Goal: Information Seeking & Learning: Learn about a topic

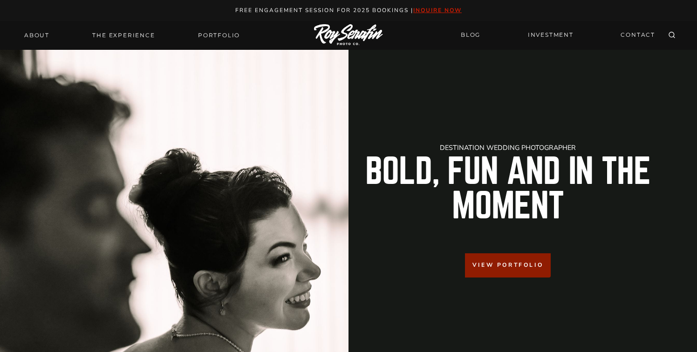
click at [274, 262] on div at bounding box center [189, 211] width 304 height 133
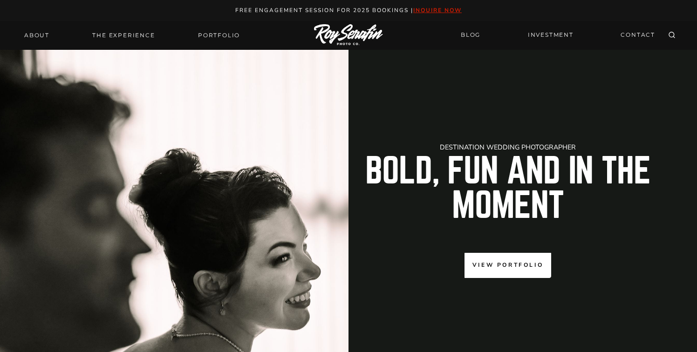
click at [495, 266] on span "View Portfolio" at bounding box center [508, 265] width 71 height 9
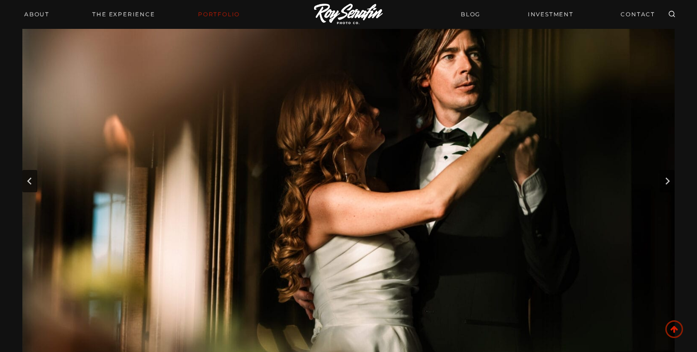
scroll to position [84, 0]
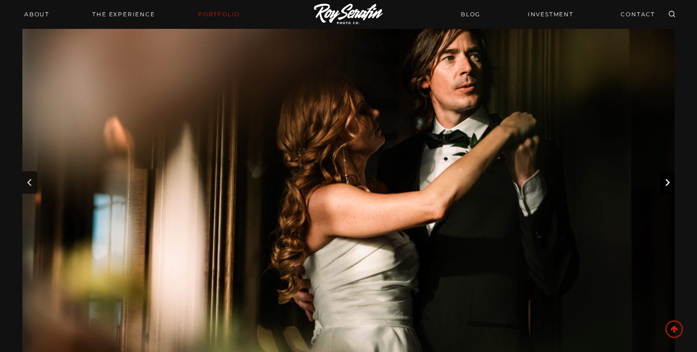
click at [669, 189] on button "Next slide" at bounding box center [667, 183] width 15 height 22
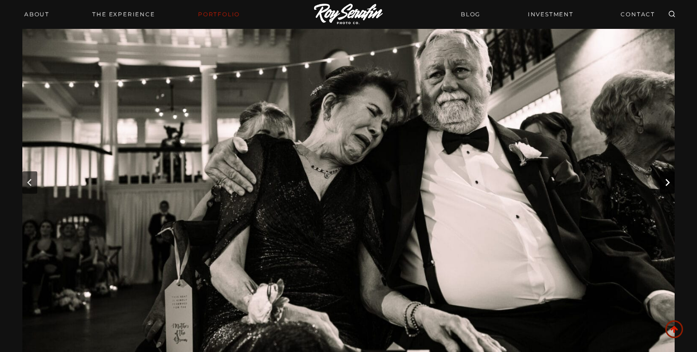
click at [669, 189] on button "Next slide" at bounding box center [667, 183] width 15 height 22
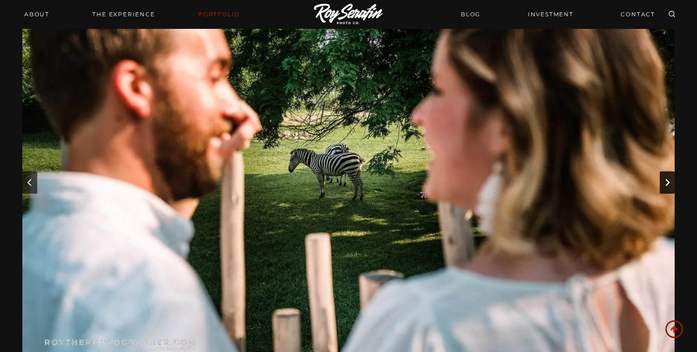
click at [669, 189] on button "Next slide" at bounding box center [667, 183] width 15 height 22
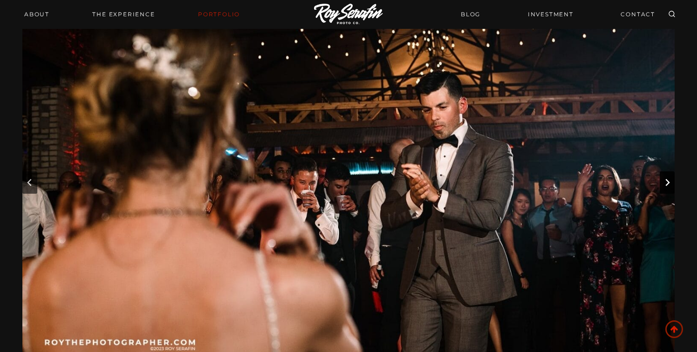
click at [669, 189] on button "Next slide" at bounding box center [667, 183] width 15 height 22
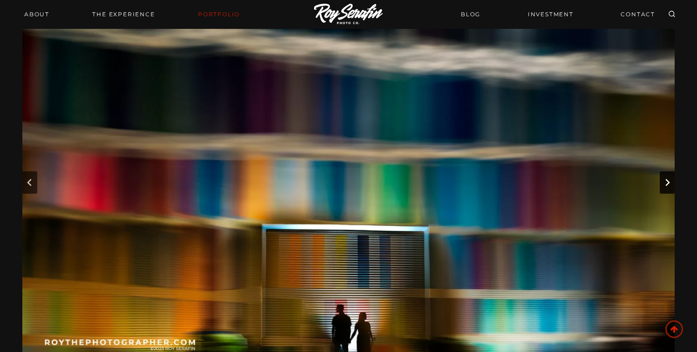
click at [669, 189] on button "Next slide" at bounding box center [667, 183] width 15 height 22
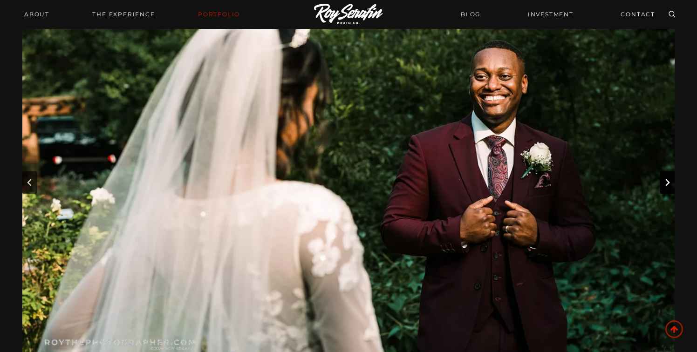
click at [669, 189] on button "Next slide" at bounding box center [667, 183] width 15 height 22
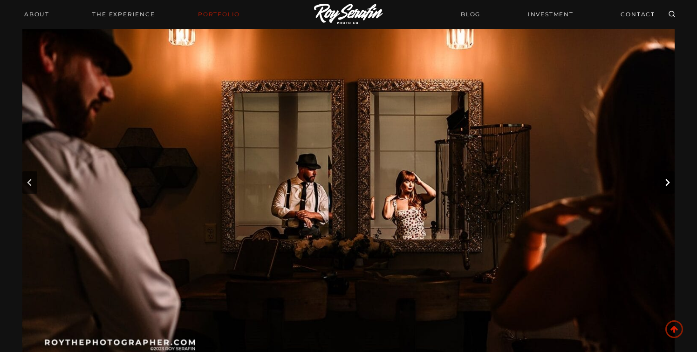
click at [669, 189] on button "Next slide" at bounding box center [667, 183] width 15 height 22
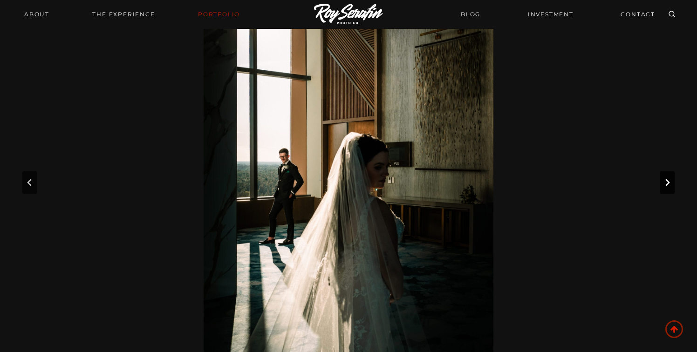
click at [669, 189] on button "Next slide" at bounding box center [667, 183] width 15 height 22
